Goal: Navigation & Orientation: Find specific page/section

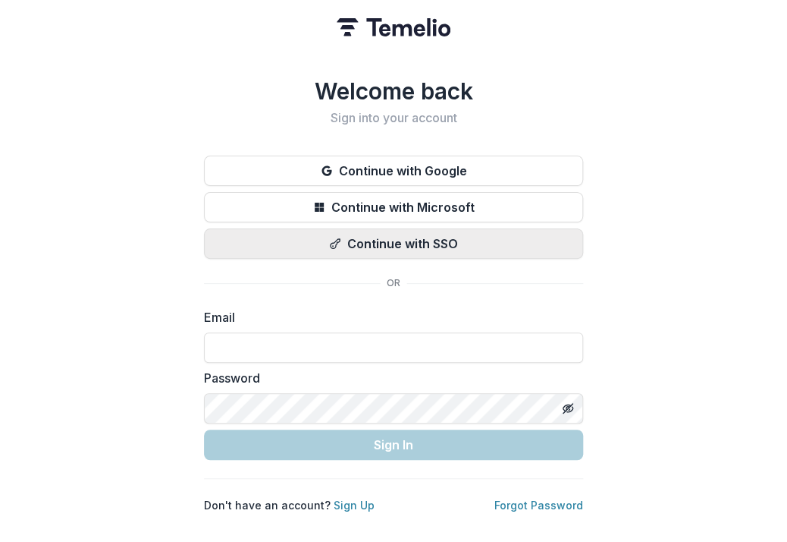
type input "**********"
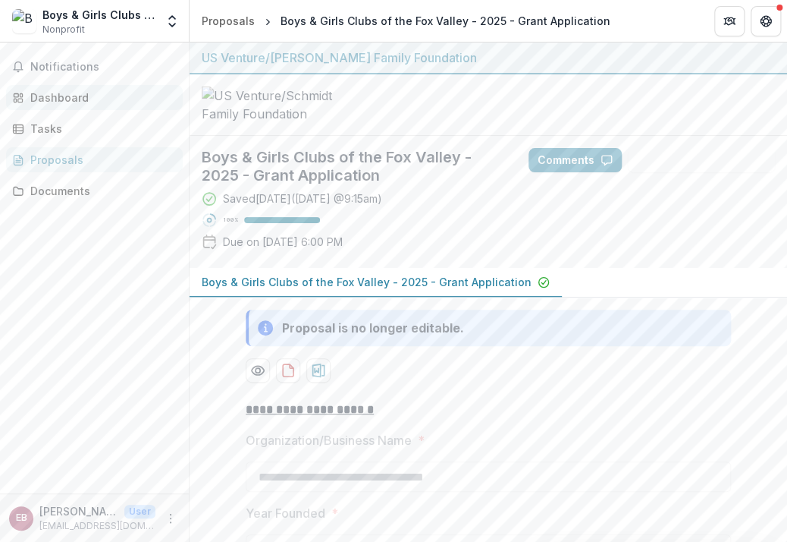
click at [46, 96] on div "Dashboard" at bounding box center [100, 98] width 140 height 16
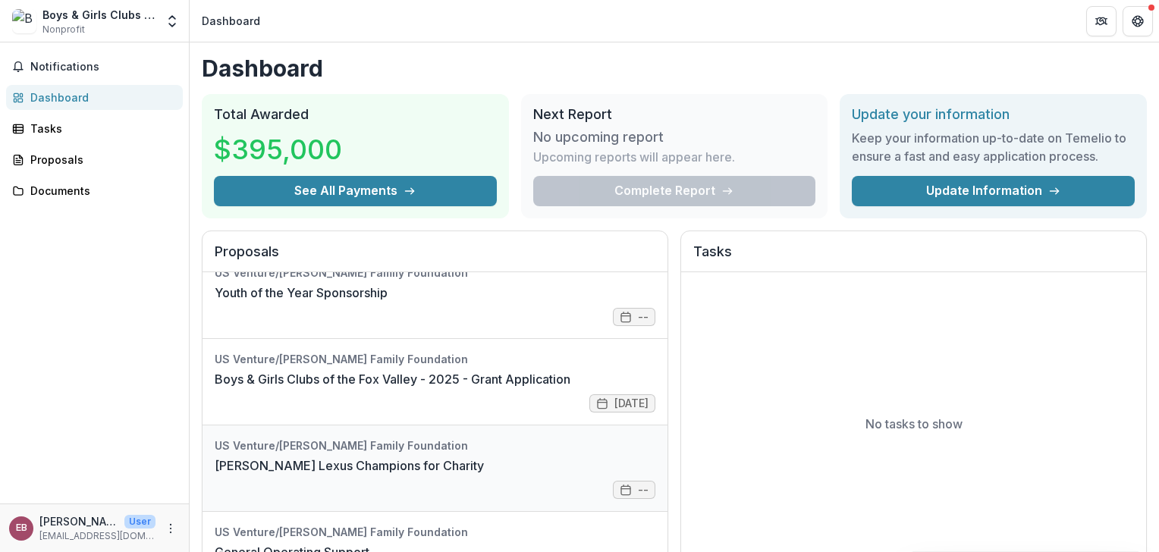
scroll to position [8, 0]
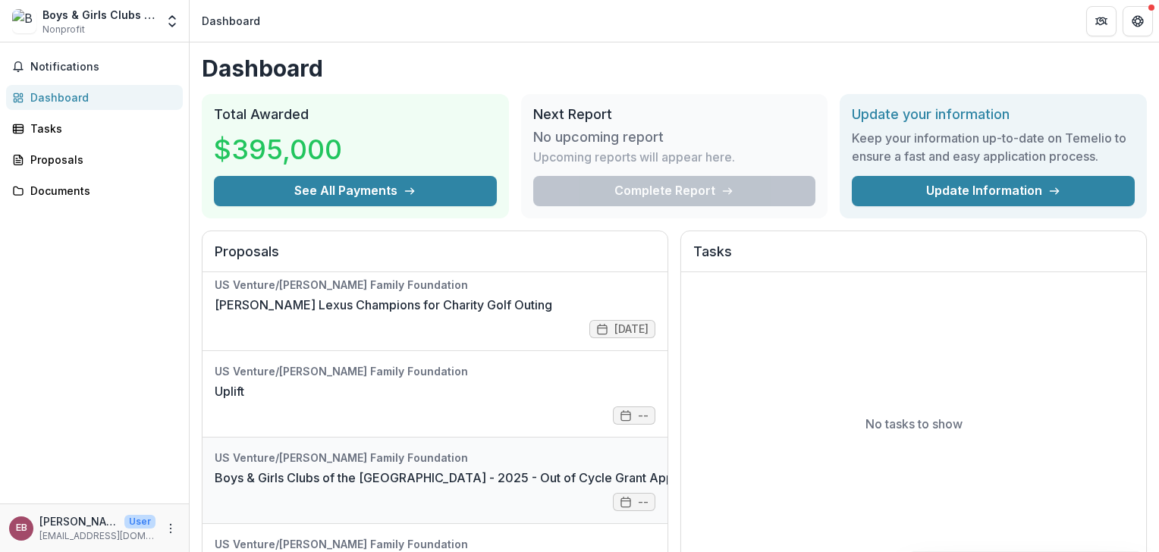
click at [364, 479] on link "Boys & Girls Clubs of the [GEOGRAPHIC_DATA] - 2025 - Out of Cycle Grant Applica…" at bounding box center [465, 478] width 500 height 18
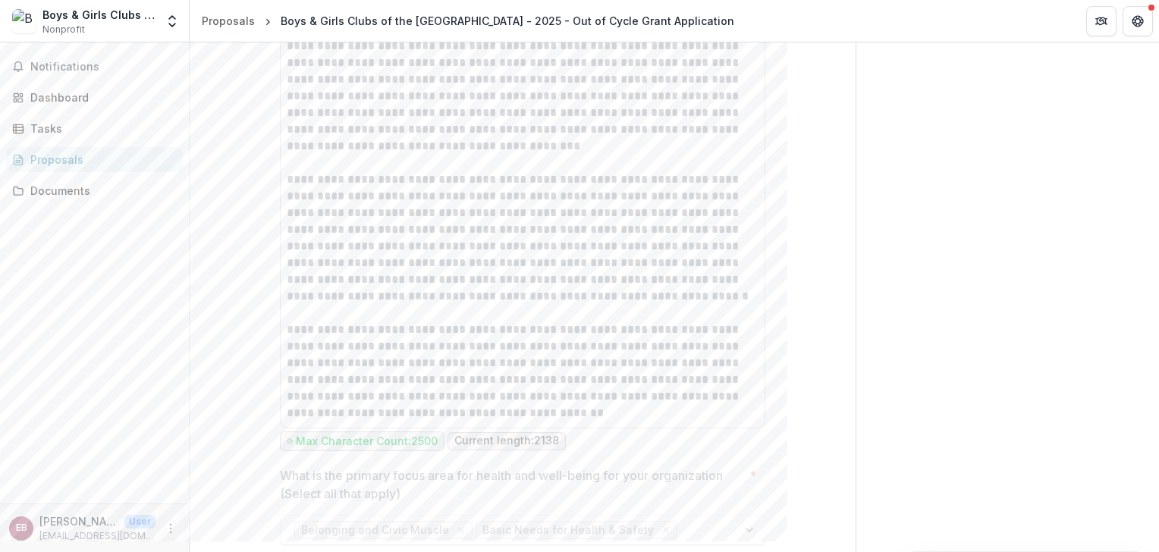
scroll to position [2352, 0]
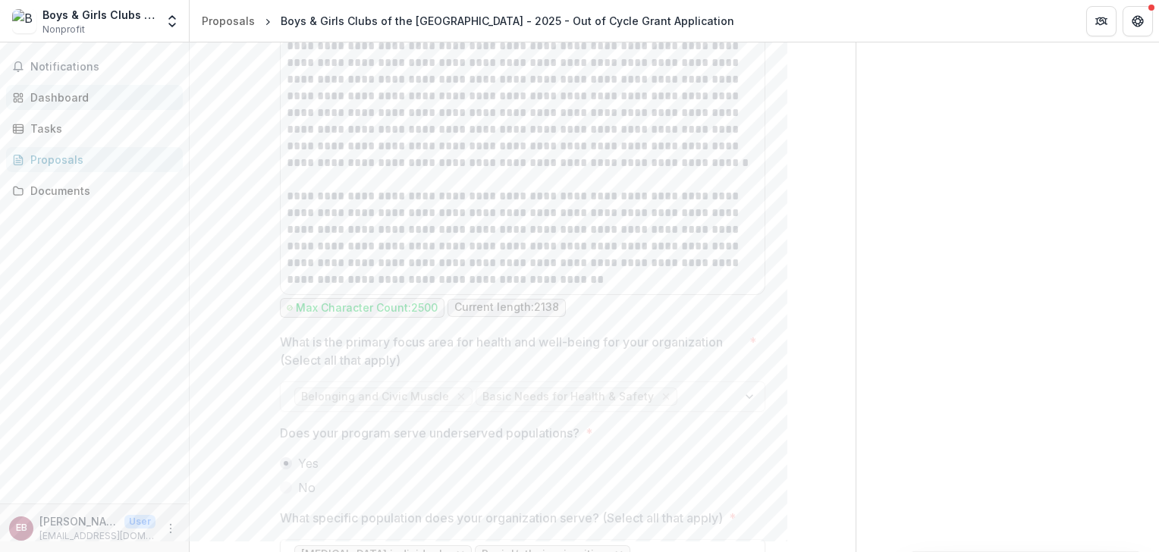
click at [62, 99] on div "Dashboard" at bounding box center [100, 98] width 140 height 16
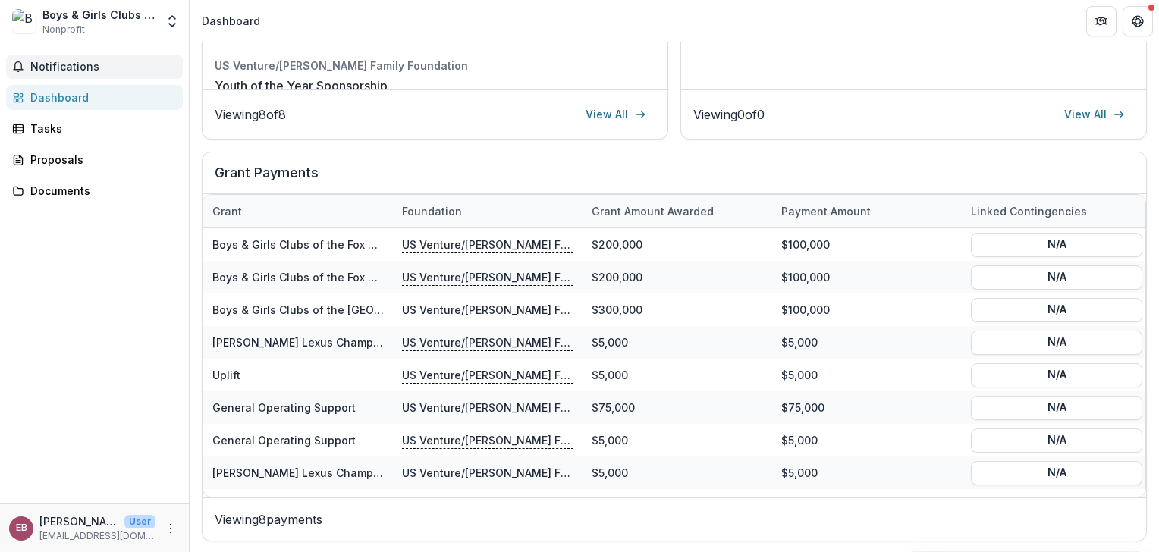
click at [73, 63] on span "Notifications" at bounding box center [103, 67] width 146 height 13
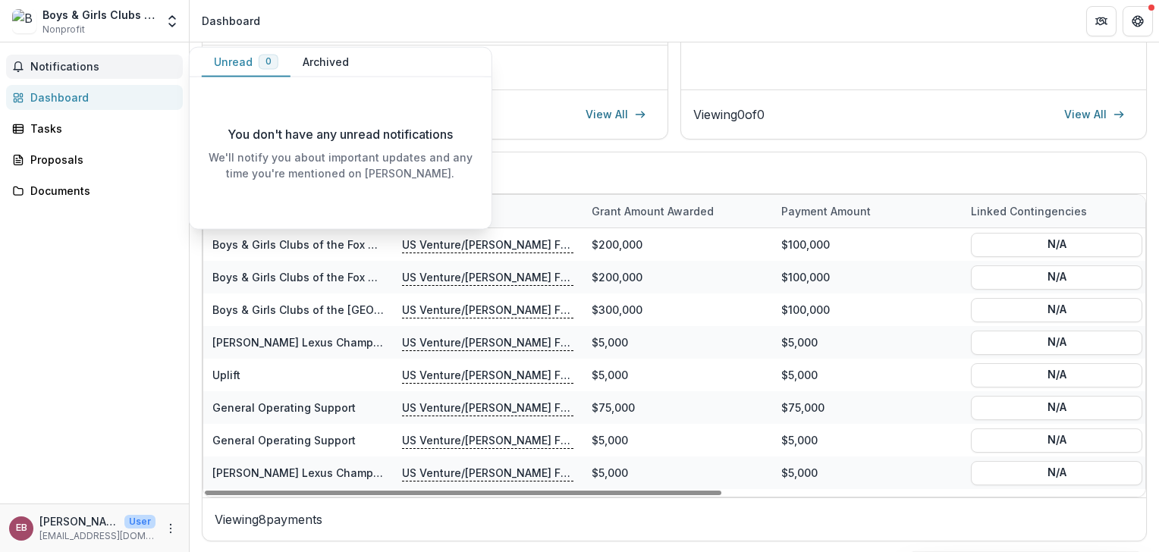
click at [86, 71] on span "Notifications" at bounding box center [103, 67] width 146 height 13
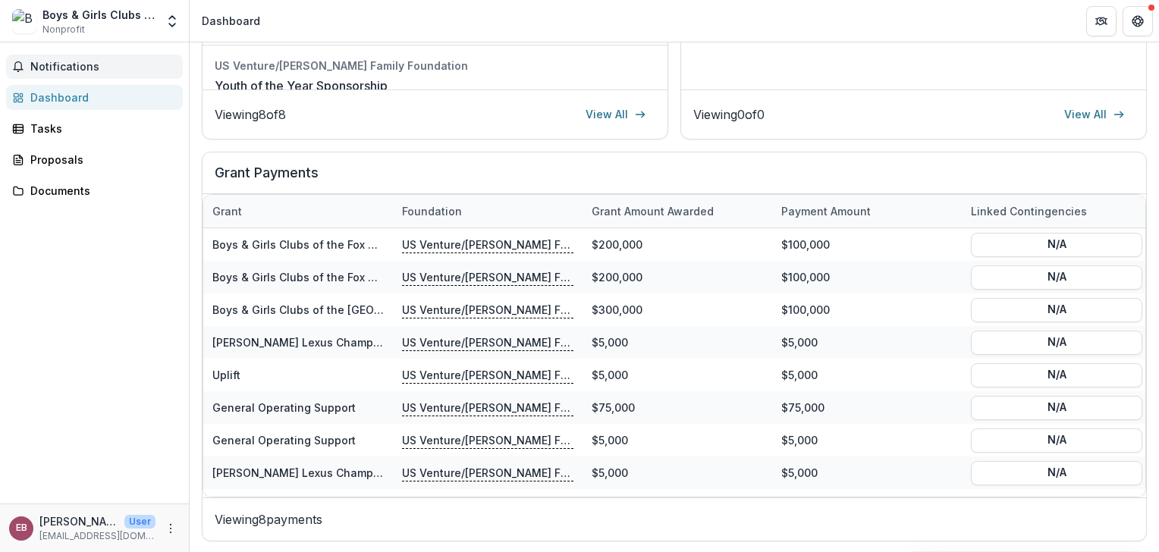
click at [85, 62] on span "Notifications" at bounding box center [103, 67] width 146 height 13
drag, startPoint x: 95, startPoint y: 297, endPoint x: 100, endPoint y: 284, distance: 13.9
click at [96, 297] on div "Notifications Unread 0 Archived You don't have any unread notifications We'll n…" at bounding box center [94, 272] width 189 height 461
click at [79, 155] on div "Proposals" at bounding box center [100, 160] width 140 height 16
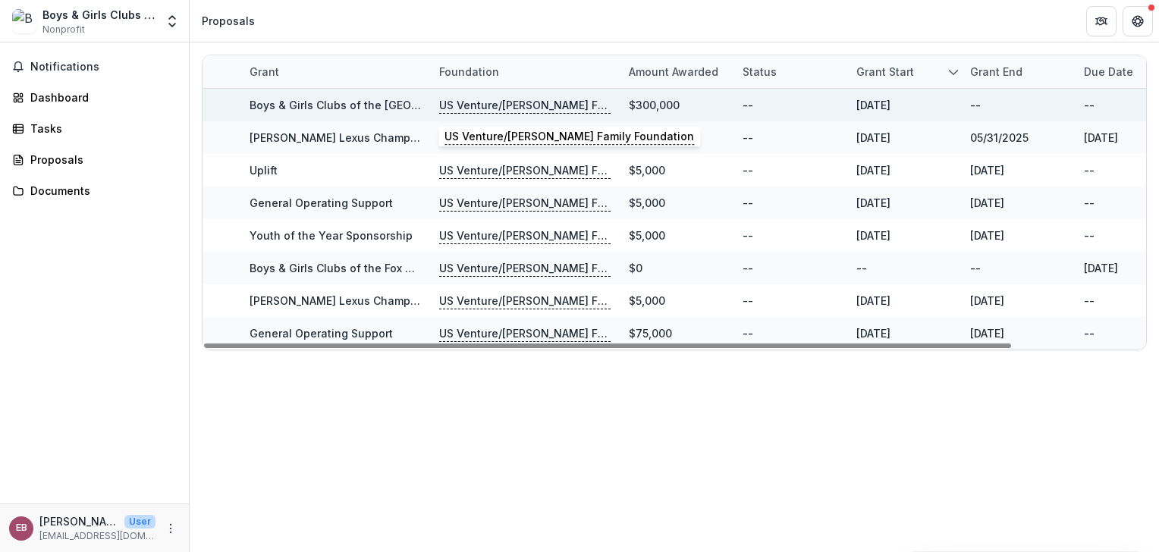
click at [511, 109] on p "US Venture/[PERSON_NAME] Family Foundation" at bounding box center [524, 105] width 171 height 17
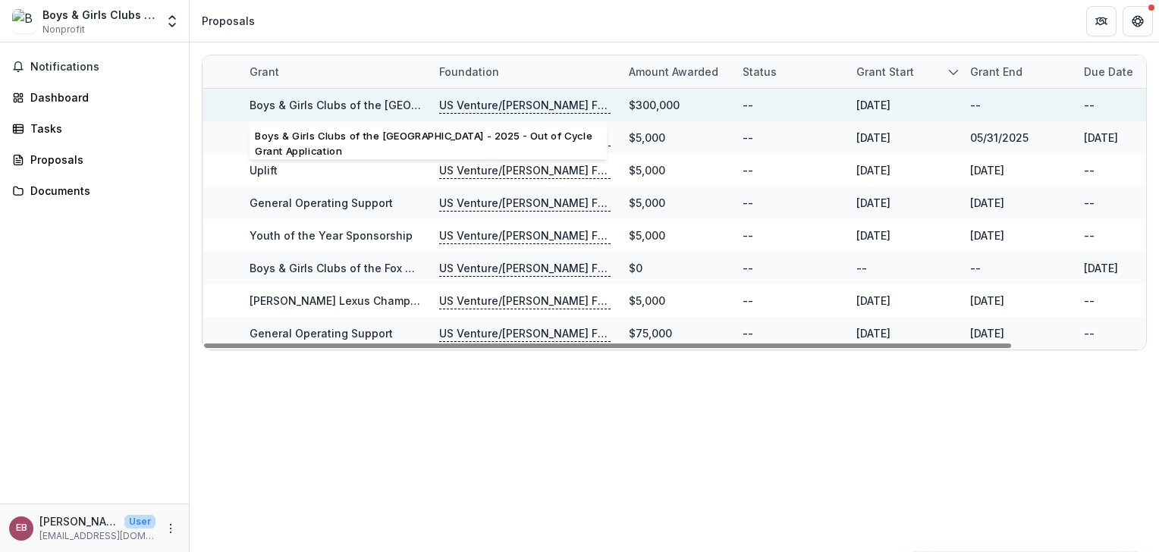
click at [379, 103] on link "Boys & Girls Clubs of the [GEOGRAPHIC_DATA] - 2025 - Out of Cycle Grant Applica…" at bounding box center [477, 105] width 454 height 13
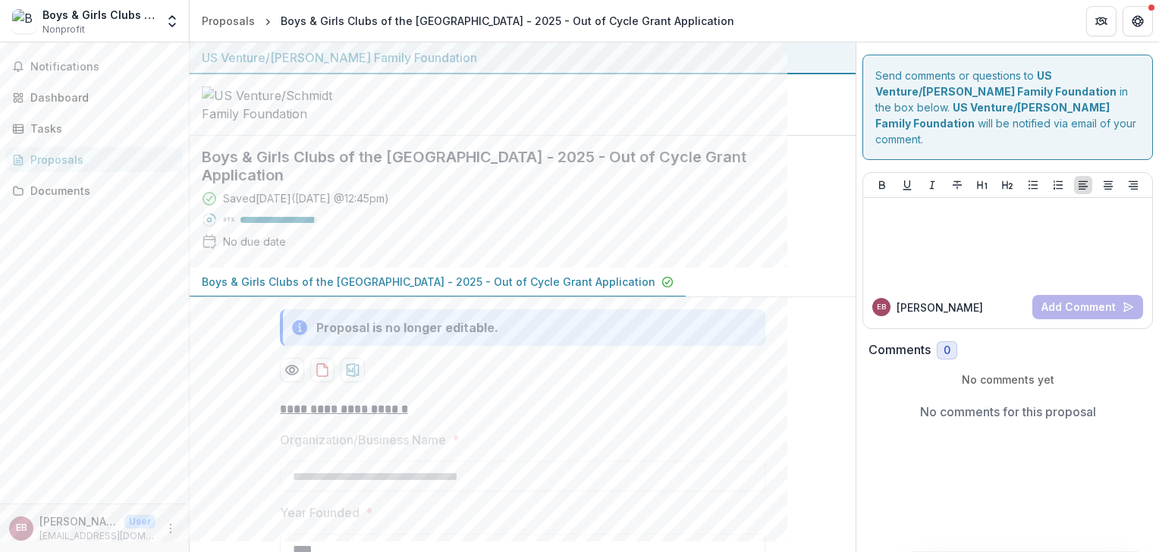
click at [41, 159] on div "Proposals" at bounding box center [100, 160] width 140 height 16
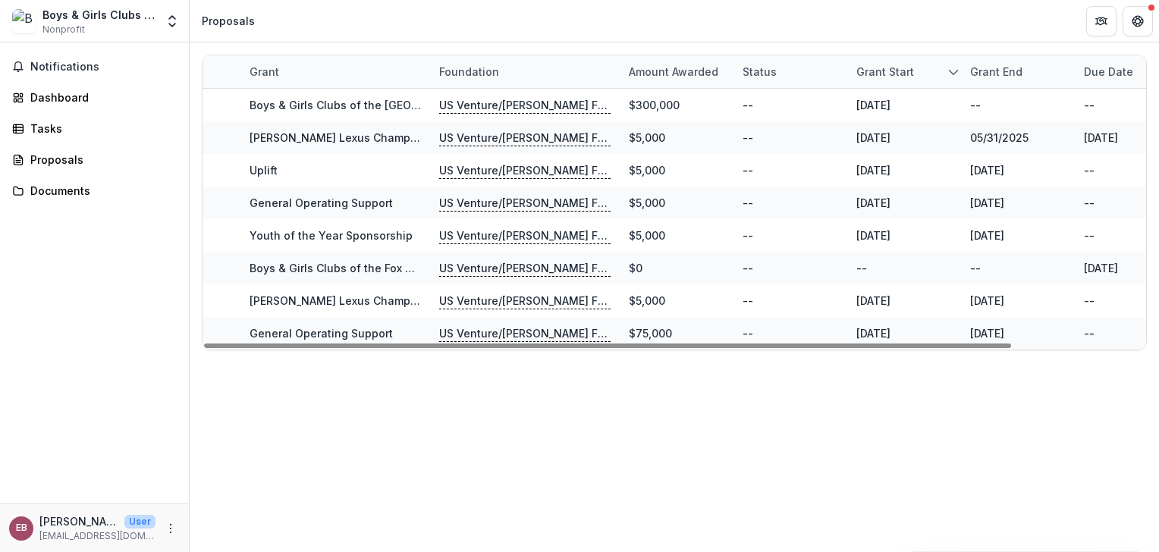
drag, startPoint x: 803, startPoint y: 346, endPoint x: 483, endPoint y: 361, distance: 320.5
click at [504, 348] on div at bounding box center [607, 346] width 807 height 5
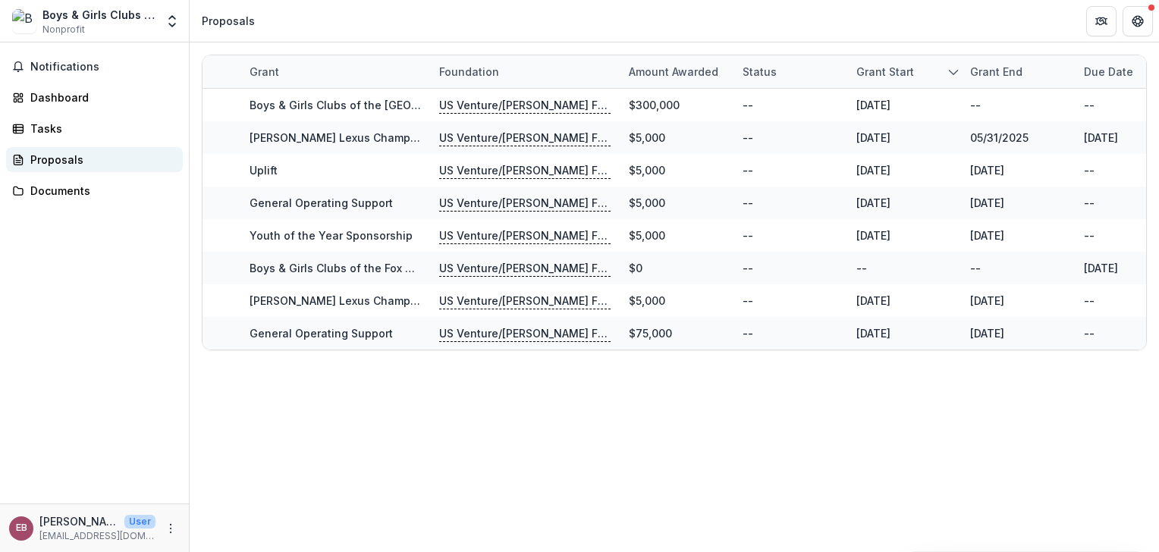
click at [49, 157] on div "Proposals" at bounding box center [100, 160] width 140 height 16
click at [69, 161] on div "Proposals" at bounding box center [100, 160] width 140 height 16
click at [70, 98] on div "Dashboard" at bounding box center [100, 98] width 140 height 16
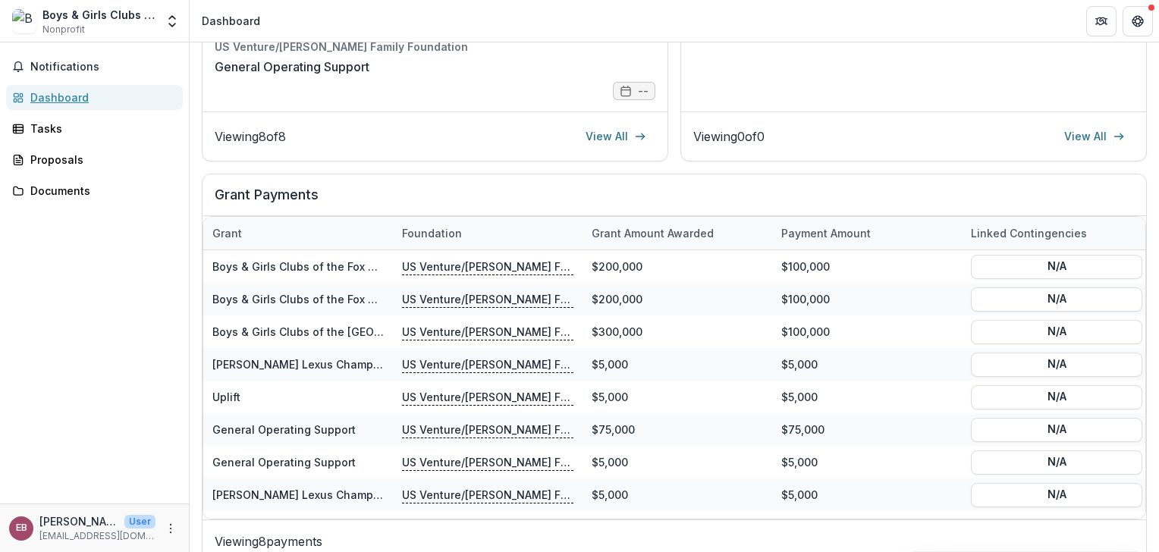
scroll to position [486, 0]
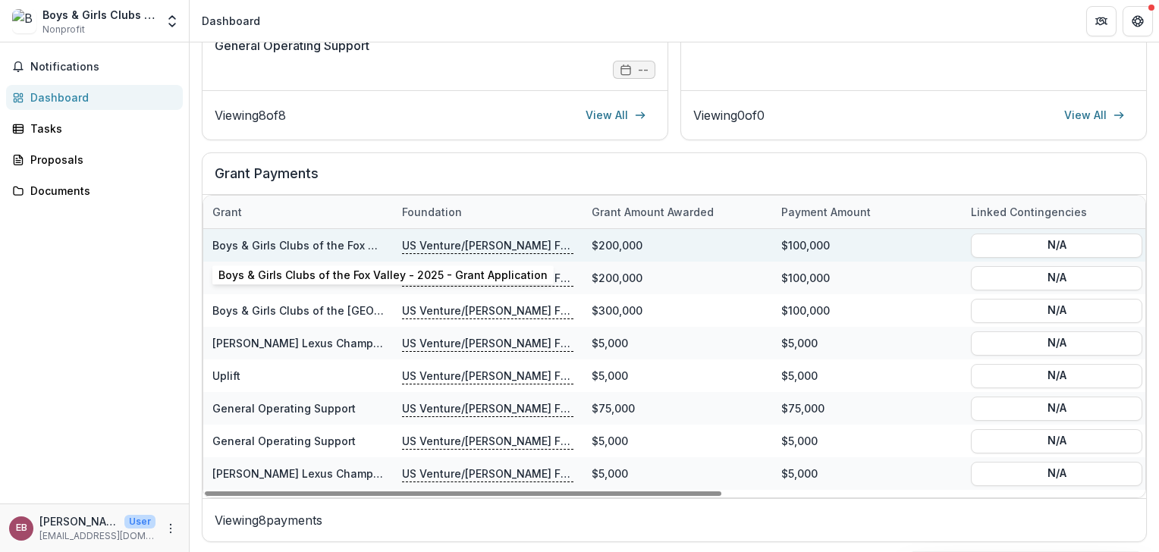
click at [299, 243] on link "Boys & Girls Clubs of the Fox Valley - 2025 - Grant Application" at bounding box center [377, 245] width 330 height 13
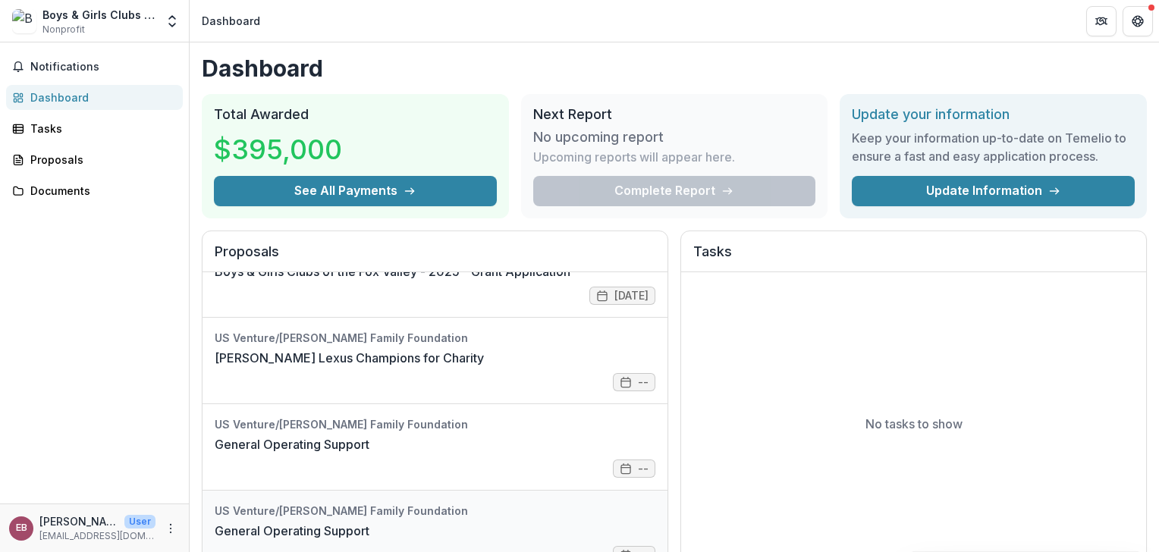
scroll to position [455, 0]
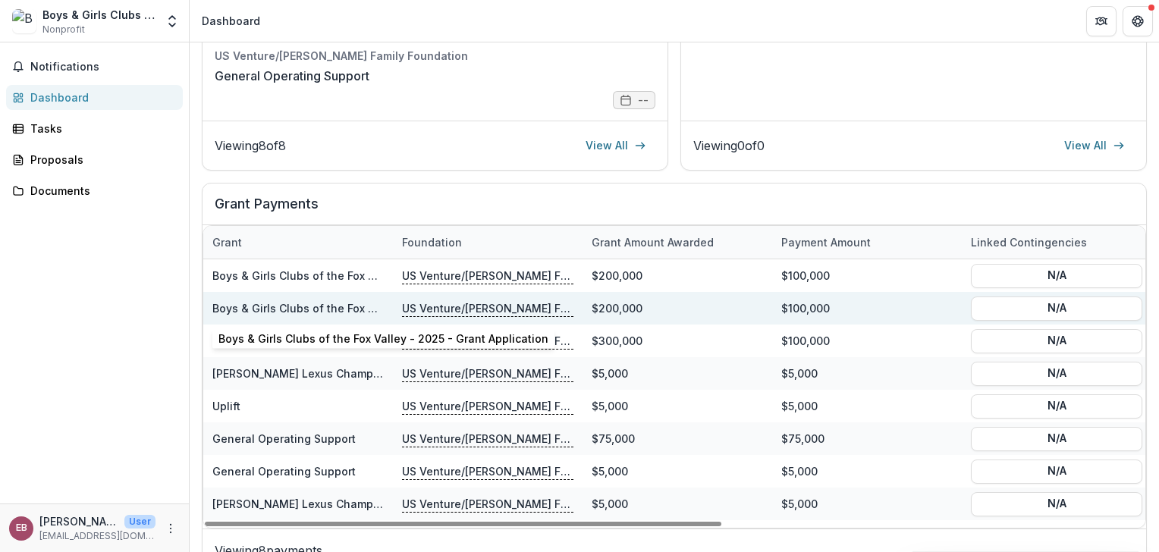
click at [318, 303] on link "Boys & Girls Clubs of the Fox Valley - 2025 - Grant Application" at bounding box center [377, 308] width 330 height 13
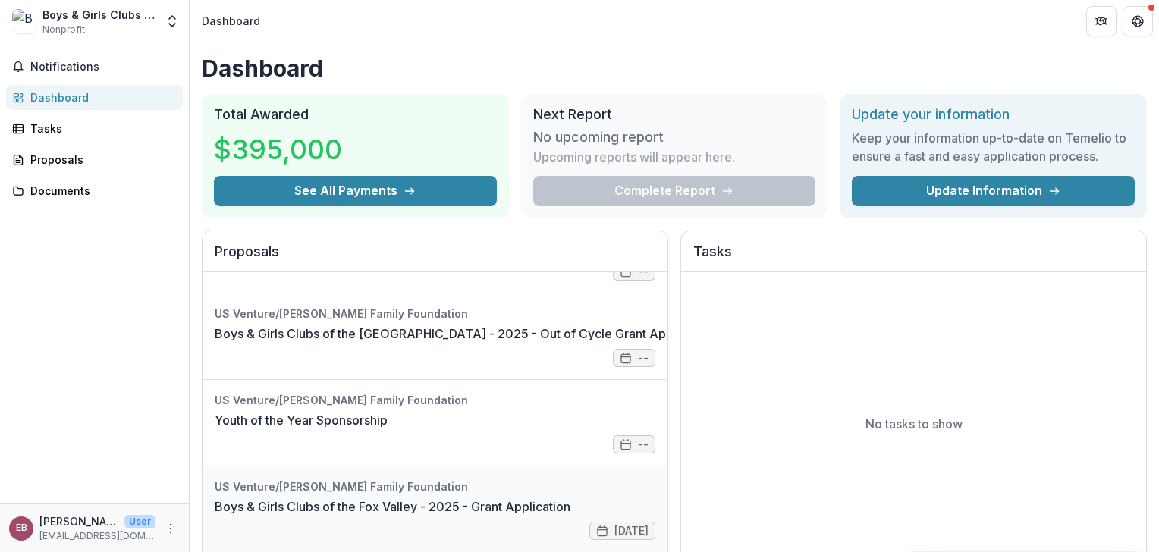
scroll to position [387, 0]
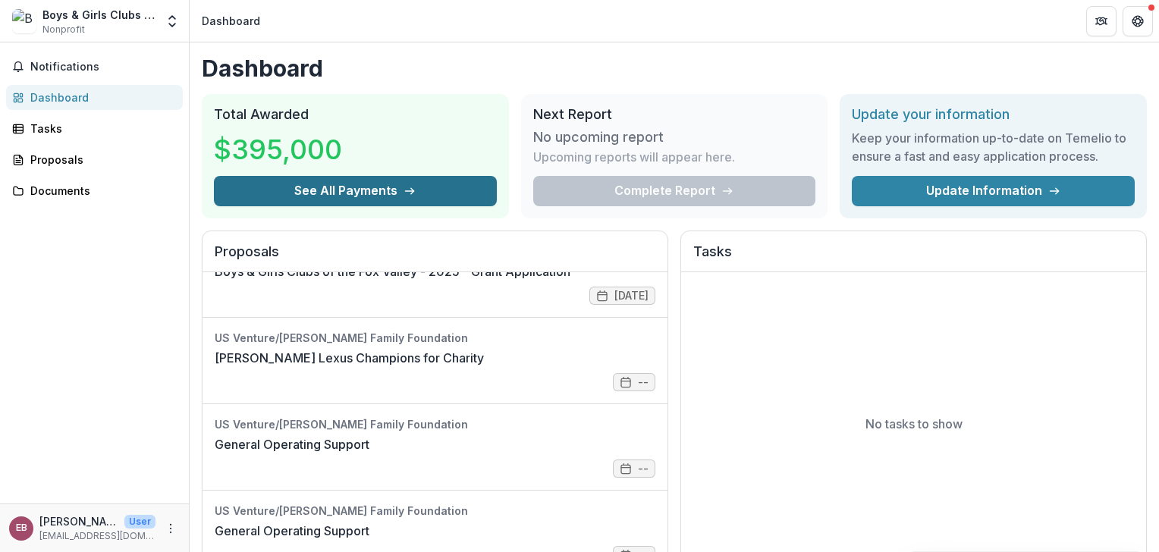
click at [338, 192] on button "See All Payments" at bounding box center [355, 191] width 283 height 30
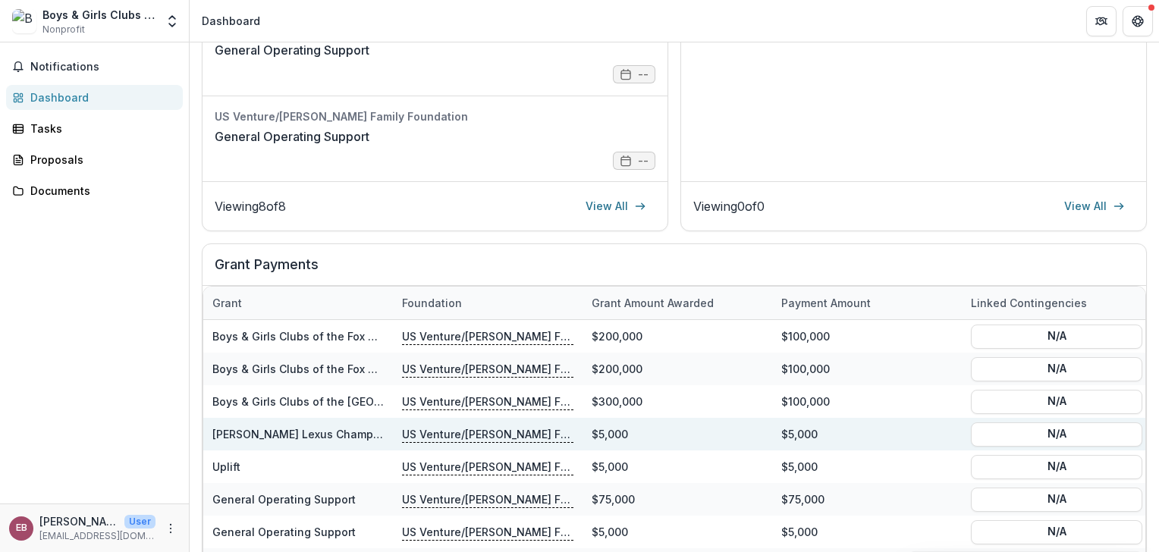
scroll to position [473, 0]
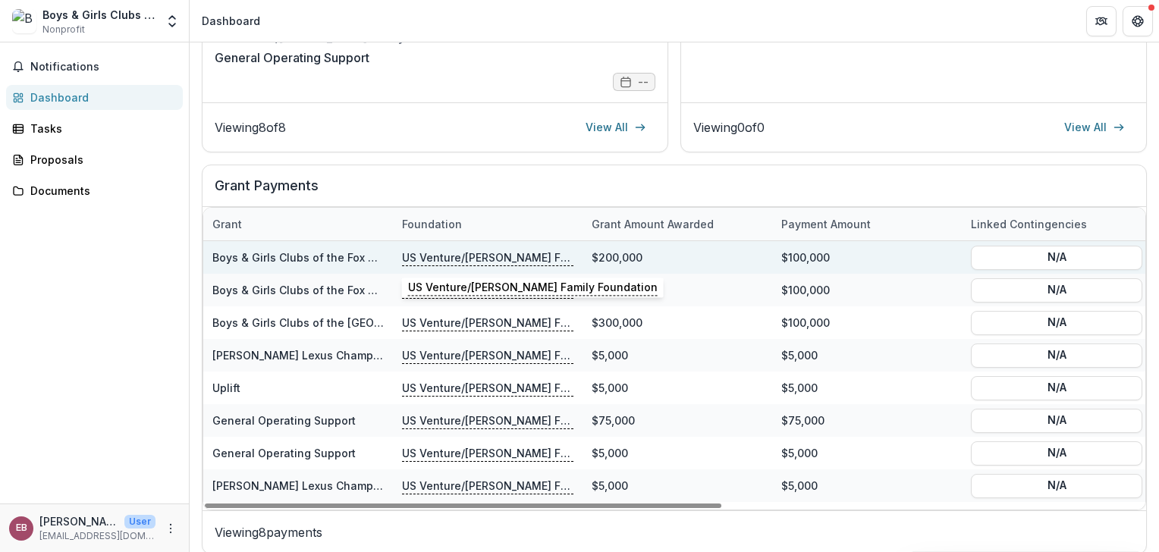
click at [503, 252] on p "US Venture/[PERSON_NAME] Family Foundation" at bounding box center [487, 257] width 171 height 17
click at [507, 255] on p "US Venture/[PERSON_NAME] Family Foundation" at bounding box center [487, 257] width 171 height 17
click at [325, 253] on link "Boys & Girls Clubs of the Fox Valley - 2025 - Grant Application" at bounding box center [377, 257] width 330 height 13
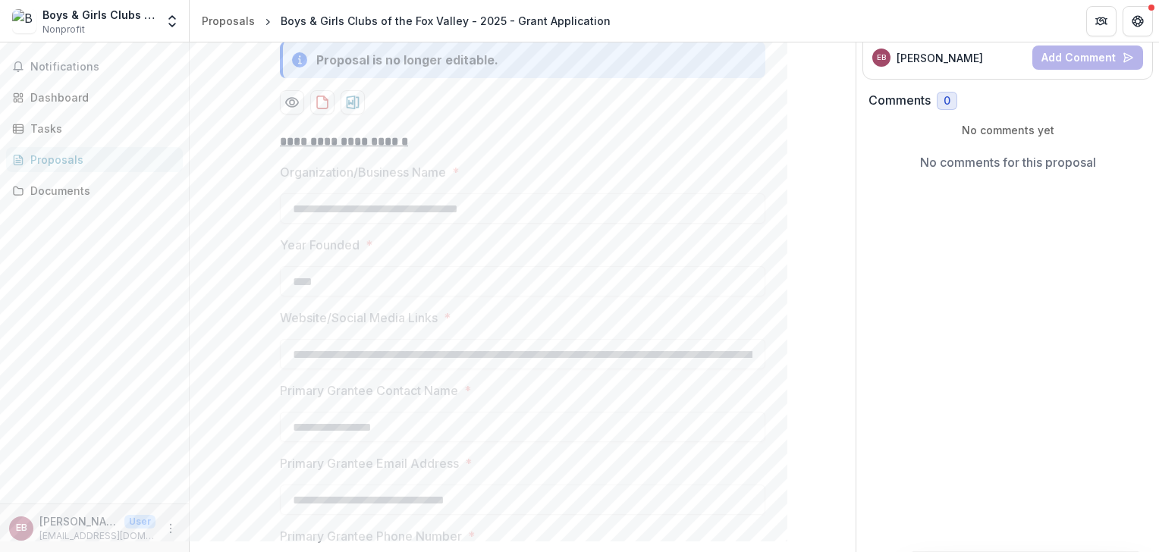
scroll to position [94, 0]
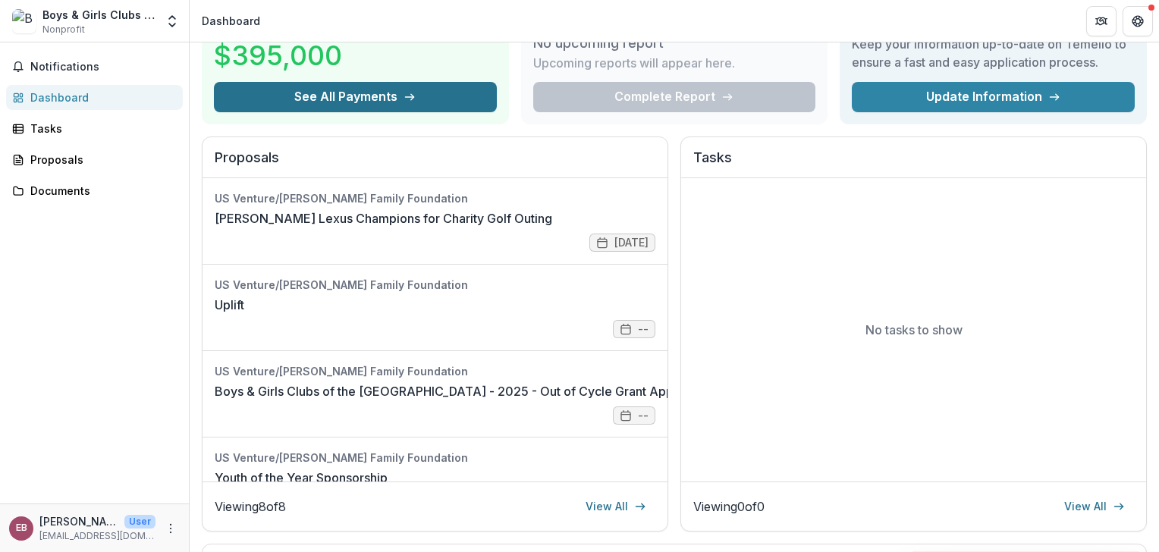
click at [357, 94] on button "See All Payments" at bounding box center [355, 97] width 283 height 30
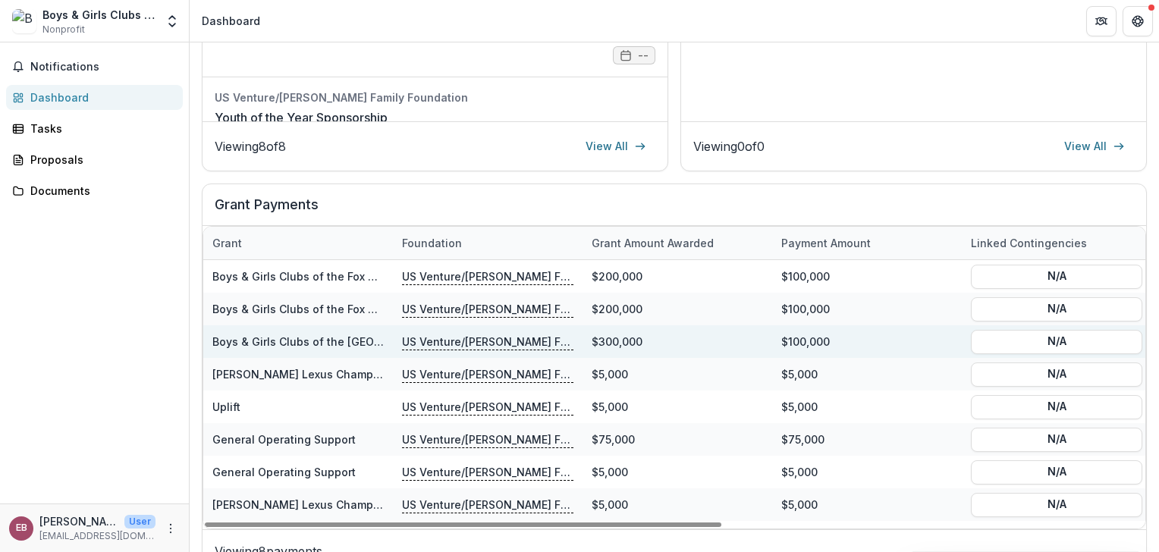
scroll to position [473, 0]
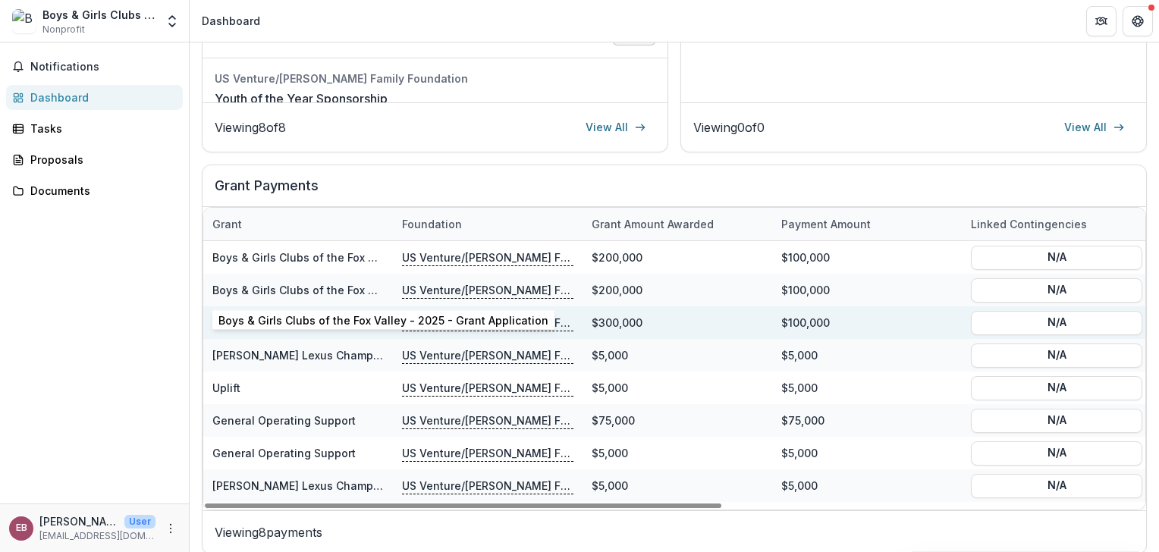
click at [286, 287] on link "Boys & Girls Clubs of the Fox Valley - 2025 - Grant Application" at bounding box center [377, 290] width 330 height 13
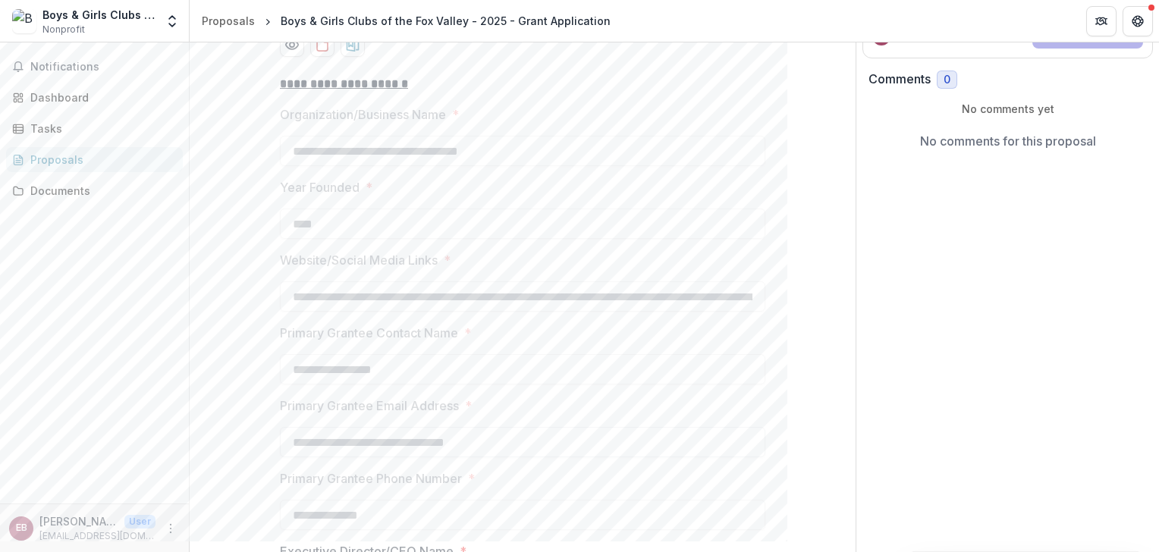
scroll to position [94, 0]
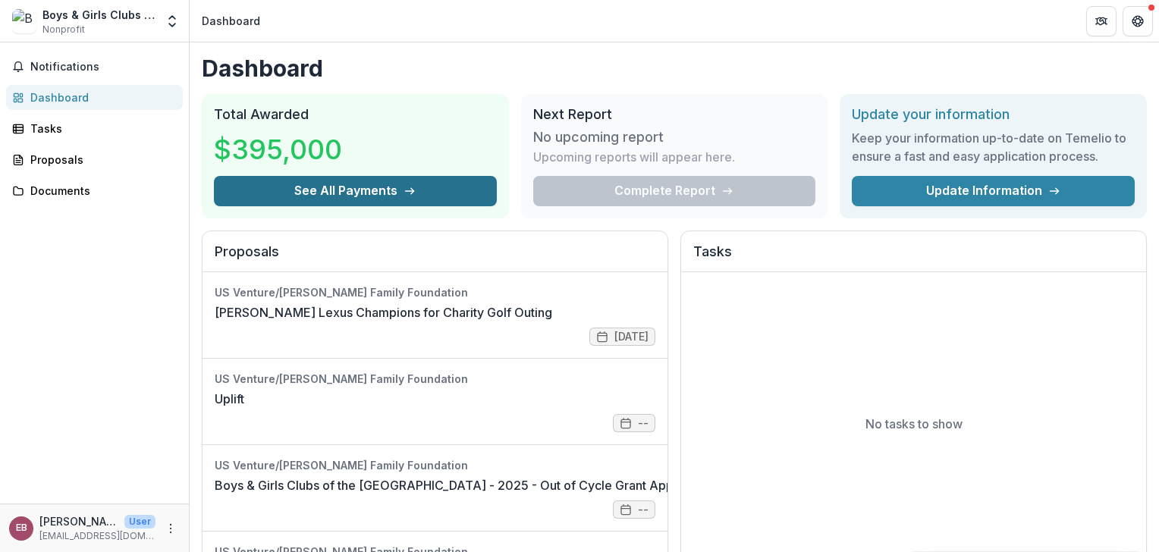
click at [382, 188] on button "See All Payments" at bounding box center [355, 191] width 283 height 30
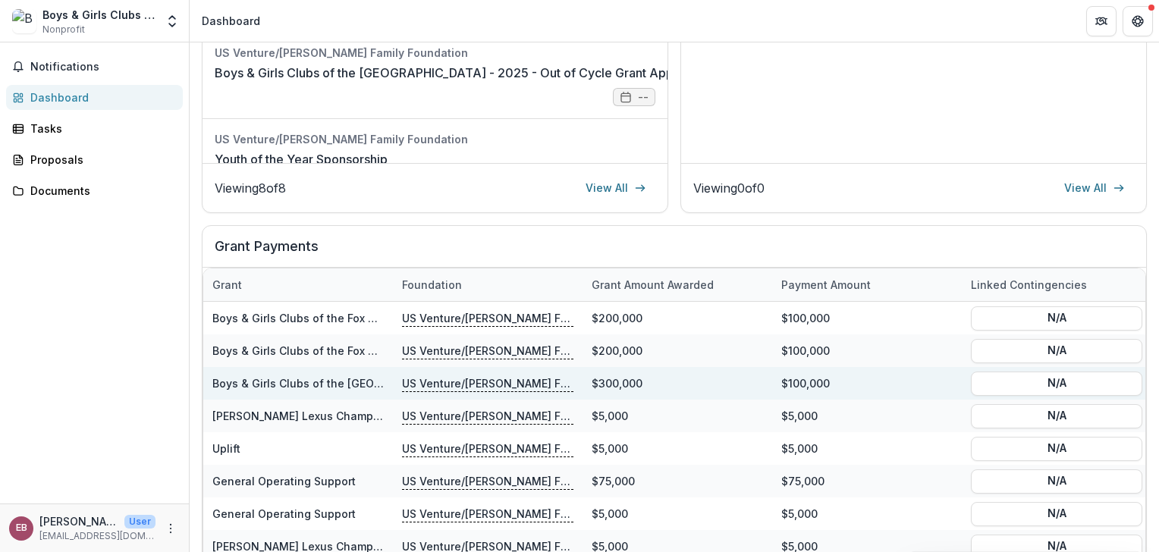
scroll to position [473, 0]
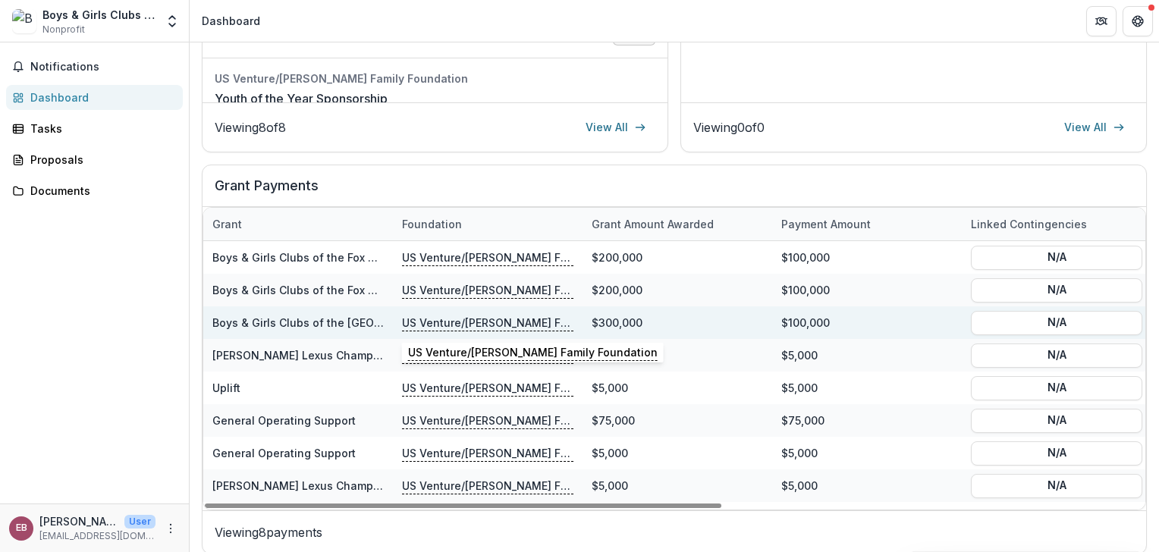
click at [500, 319] on p "US Venture/[PERSON_NAME] Family Foundation" at bounding box center [487, 322] width 171 height 17
click at [292, 316] on link "Boys & Girls Clubs of the [GEOGRAPHIC_DATA] - 2025 - Out of Cycle Grant Applica…" at bounding box center [439, 322] width 454 height 13
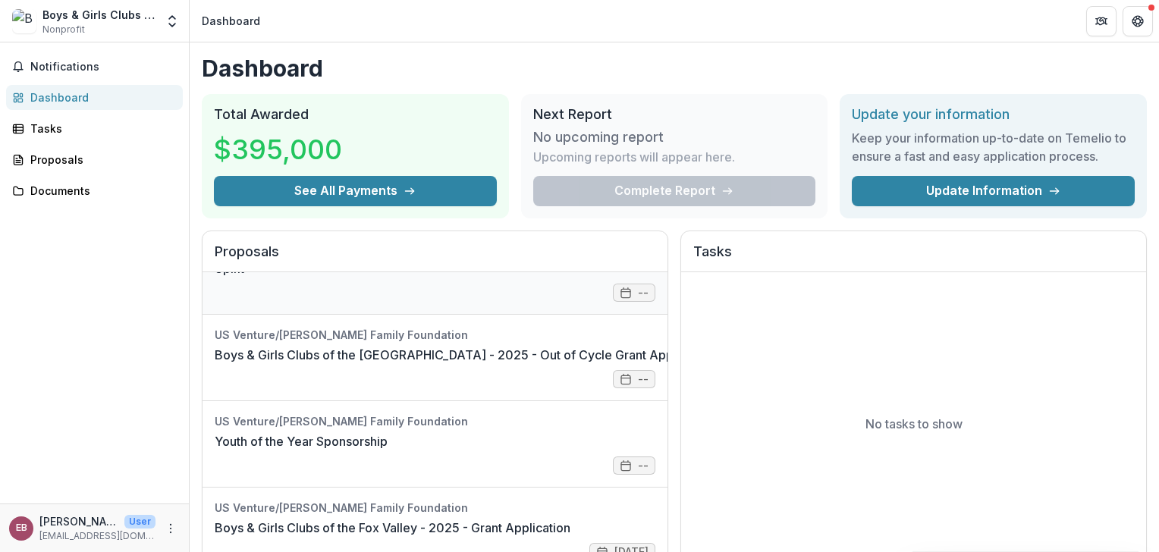
scroll to position [228, 0]
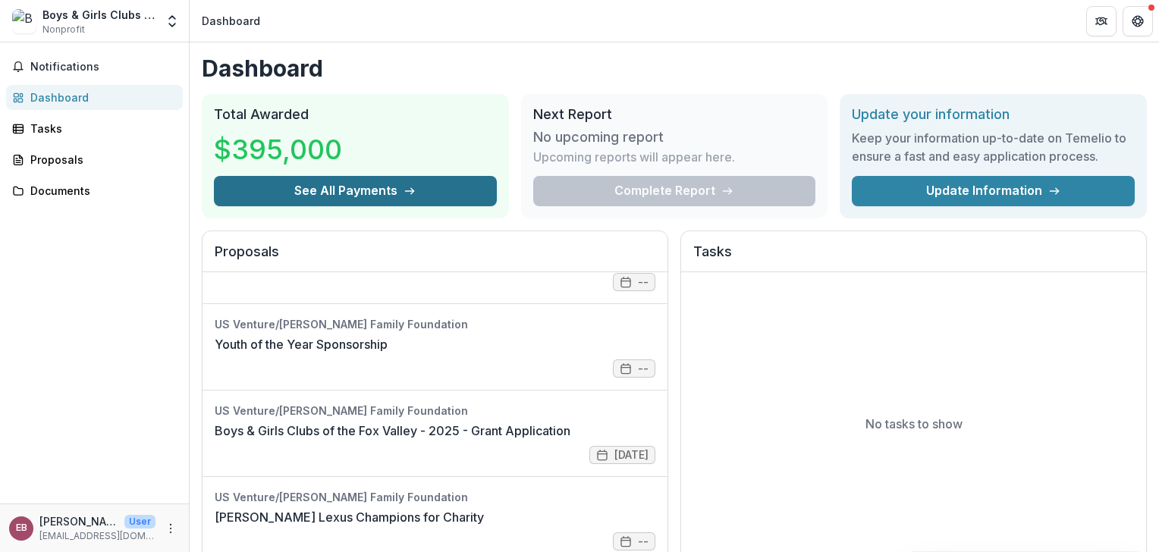
click at [404, 190] on icon "button" at bounding box center [410, 191] width 12 height 12
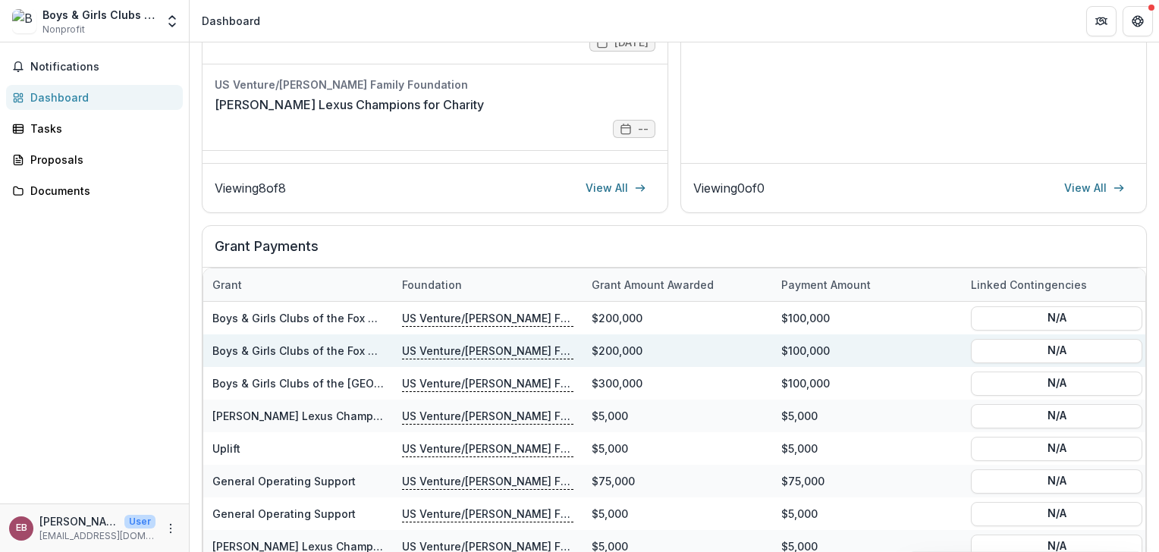
scroll to position [473, 0]
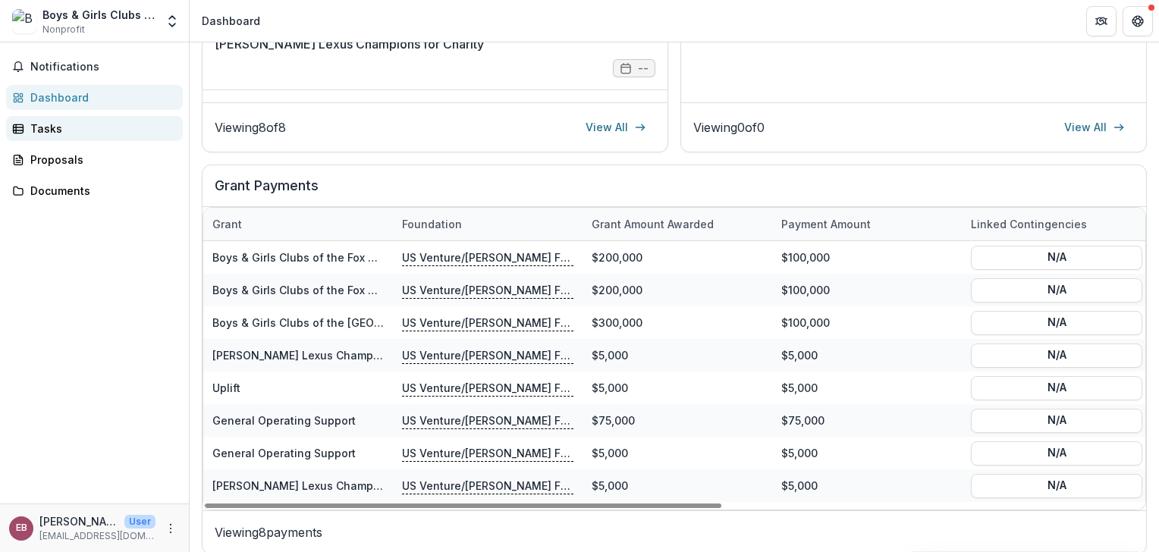
click at [68, 124] on div "Tasks" at bounding box center [100, 129] width 140 height 16
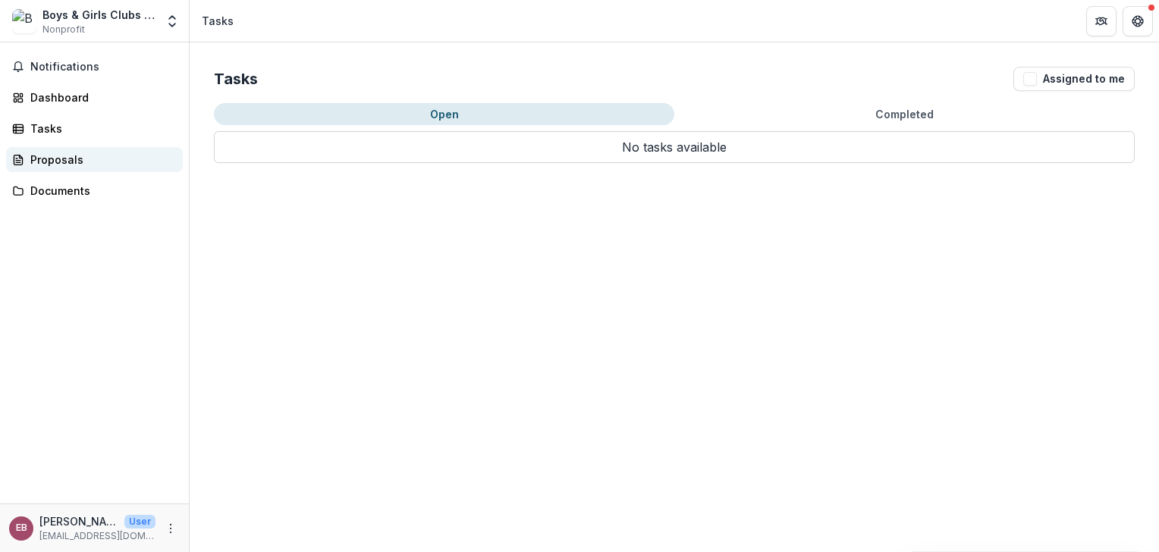
click at [52, 163] on div "Proposals" at bounding box center [100, 160] width 140 height 16
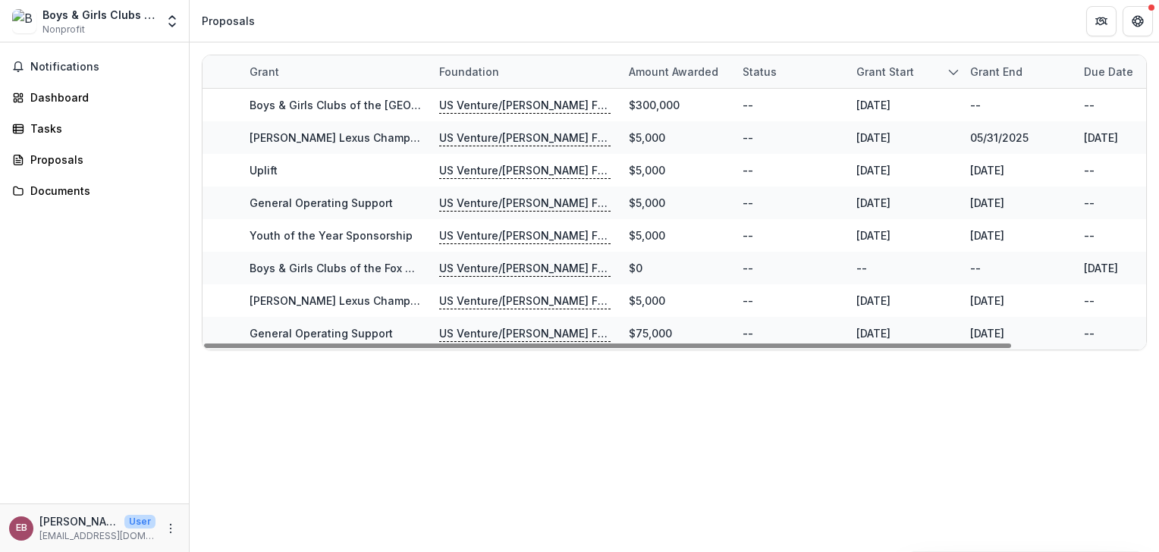
drag, startPoint x: 740, startPoint y: 344, endPoint x: 109, endPoint y: 342, distance: 630.4
click at [204, 344] on div at bounding box center [607, 346] width 807 height 5
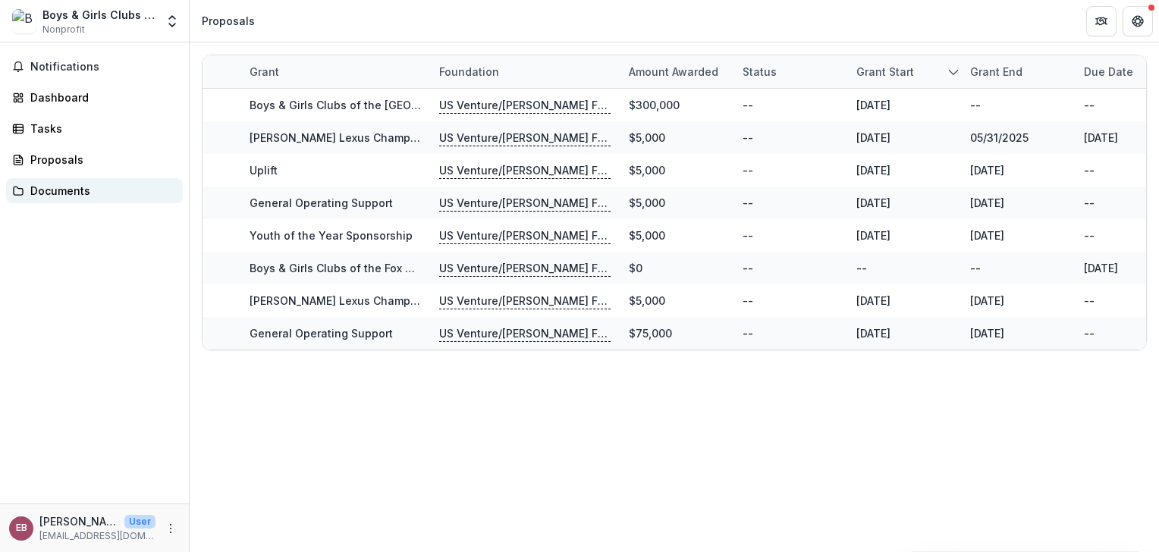
click at [55, 193] on div "Documents" at bounding box center [100, 191] width 140 height 16
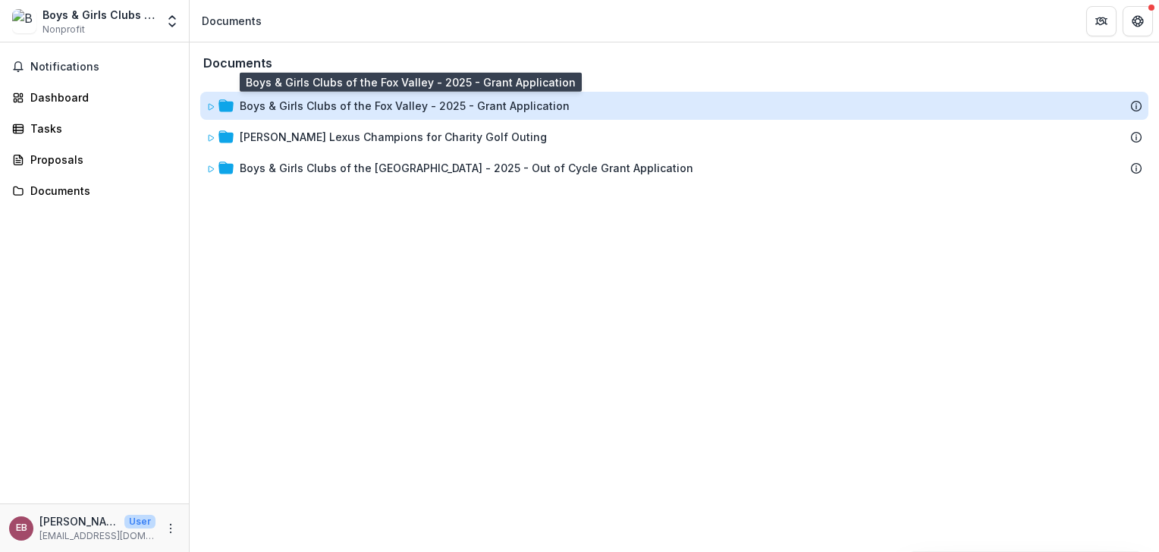
click at [320, 112] on div "Boys & Girls Clubs of the Fox Valley - 2025 - Grant Application" at bounding box center [405, 106] width 330 height 16
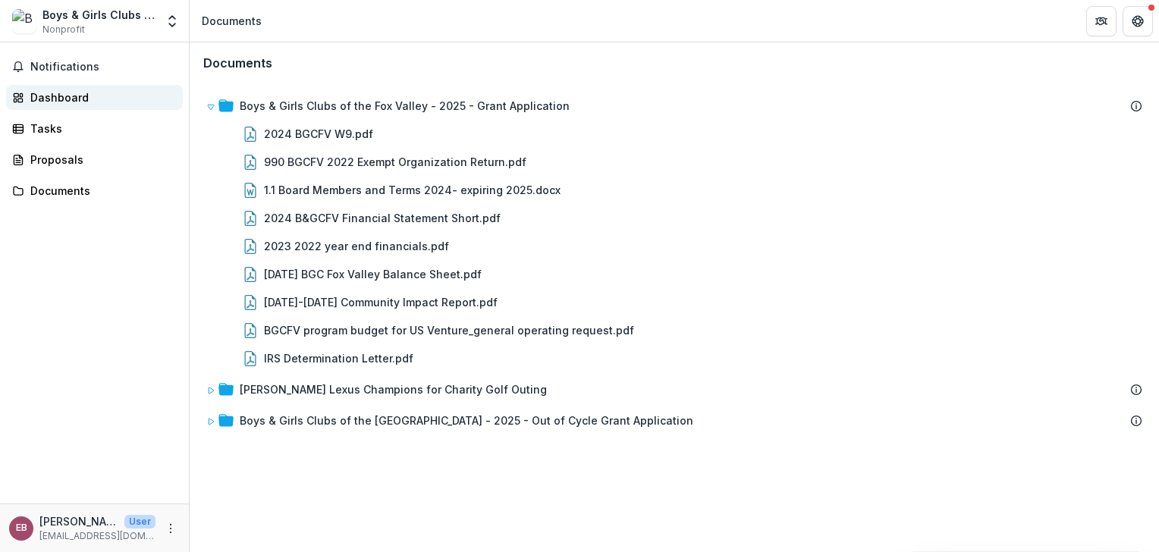
click at [42, 92] on div "Dashboard" at bounding box center [100, 98] width 140 height 16
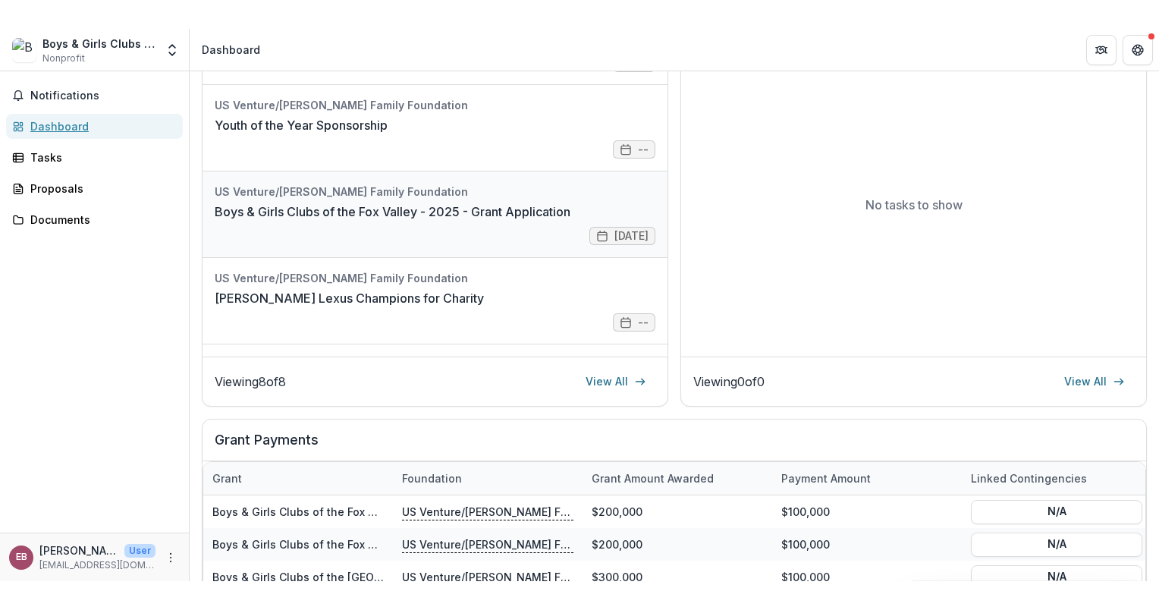
scroll to position [106, 0]
